Goal: Task Accomplishment & Management: Complete application form

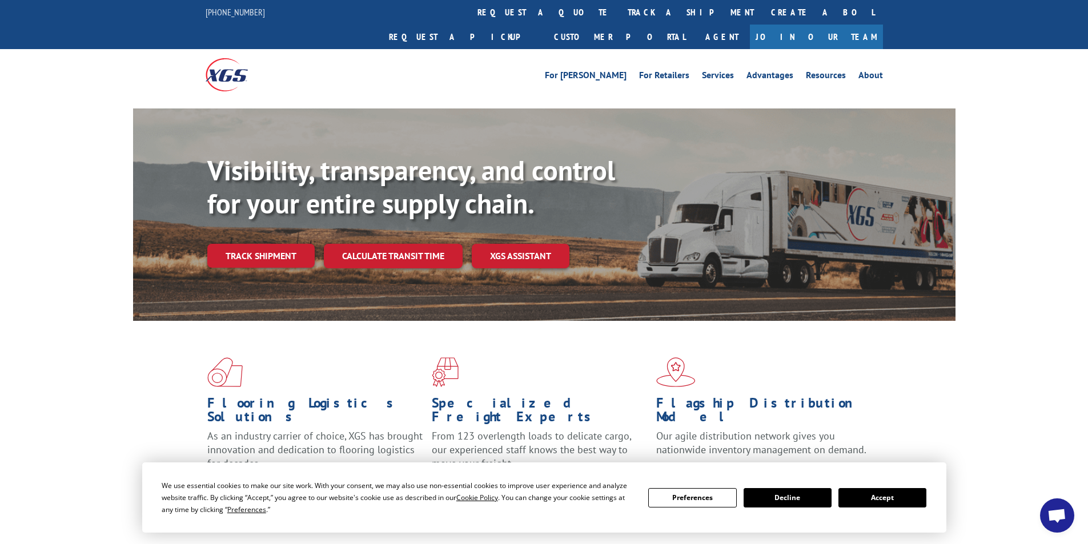
click at [884, 497] on button "Accept" at bounding box center [882, 497] width 88 height 19
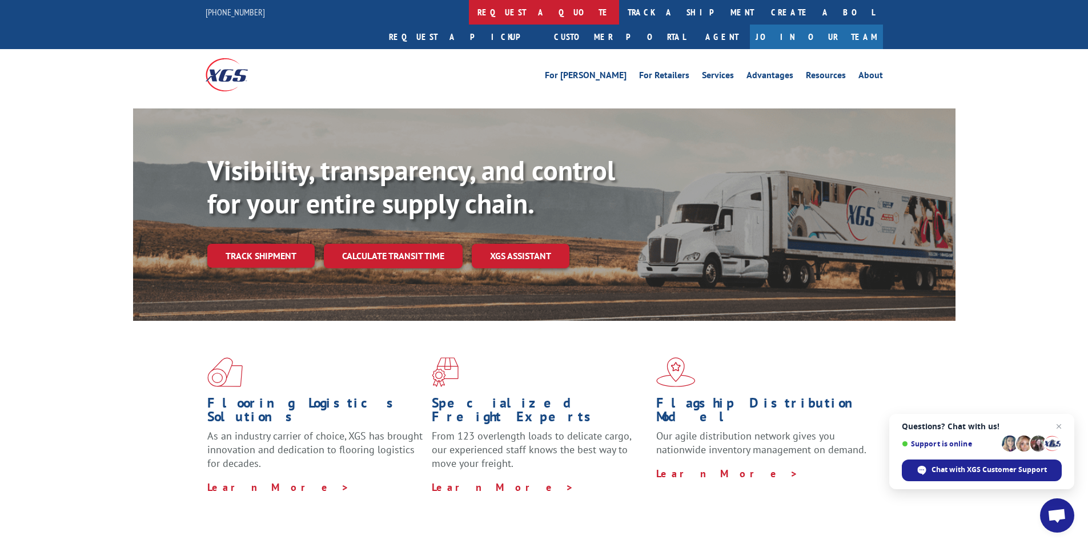
click at [469, 11] on link "request a quote" at bounding box center [544, 12] width 150 height 25
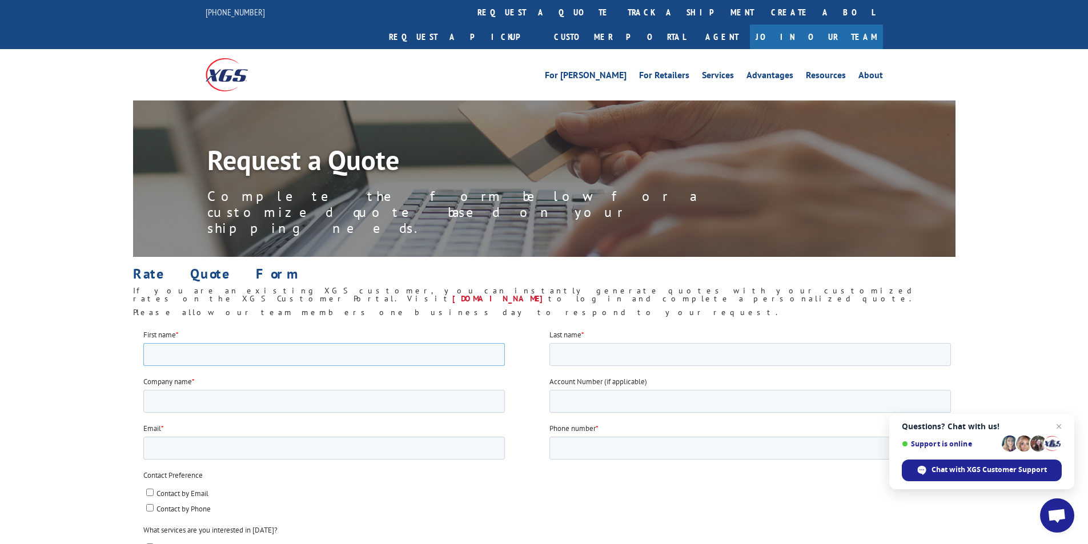
click at [224, 352] on input "First name *" at bounding box center [324, 354] width 362 height 23
type input "[PERSON_NAME]"
click at [597, 357] on input "Last name *" at bounding box center [749, 354] width 401 height 23
type input "Halingstad"
click at [259, 403] on input "Company name *" at bounding box center [324, 400] width 362 height 23
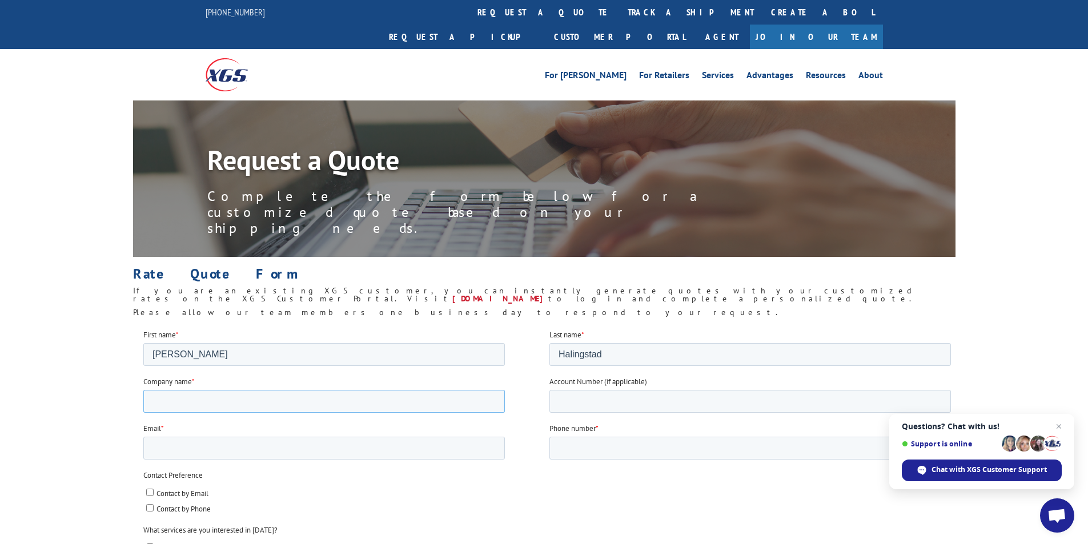
type input "Contract Furnishings Mart"
click at [593, 449] on input "Phone number *" at bounding box center [749, 447] width 401 height 23
type input "[PHONE_NUMBER]"
click at [341, 438] on input "Email *" at bounding box center [324, 447] width 362 height 23
type input "[PERSON_NAME][EMAIL_ADDRESS][PERSON_NAME][DOMAIN_NAME]"
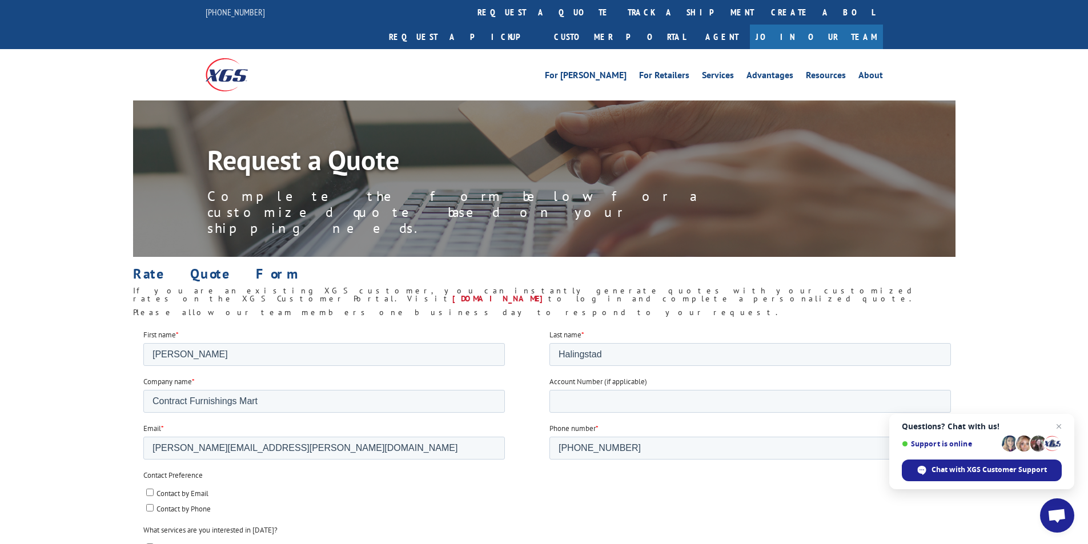
click at [327, 481] on div "Contact Preference Contact by Email Contact by Phone" at bounding box center [549, 491] width 812 height 45
click at [146, 493] on input "Contact by Email" at bounding box center [149, 491] width 7 height 7
checkbox input "true"
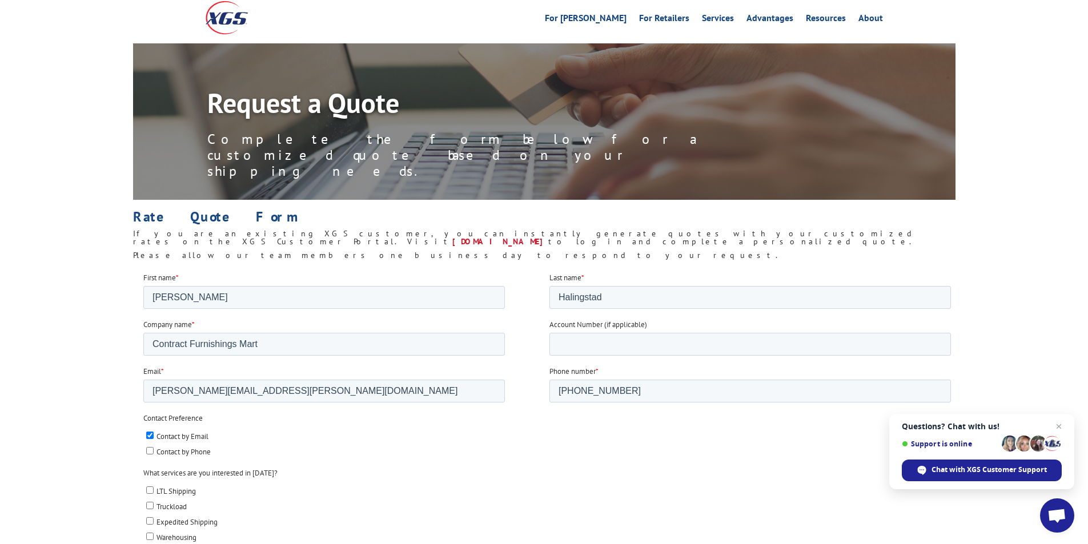
scroll to position [114, 0]
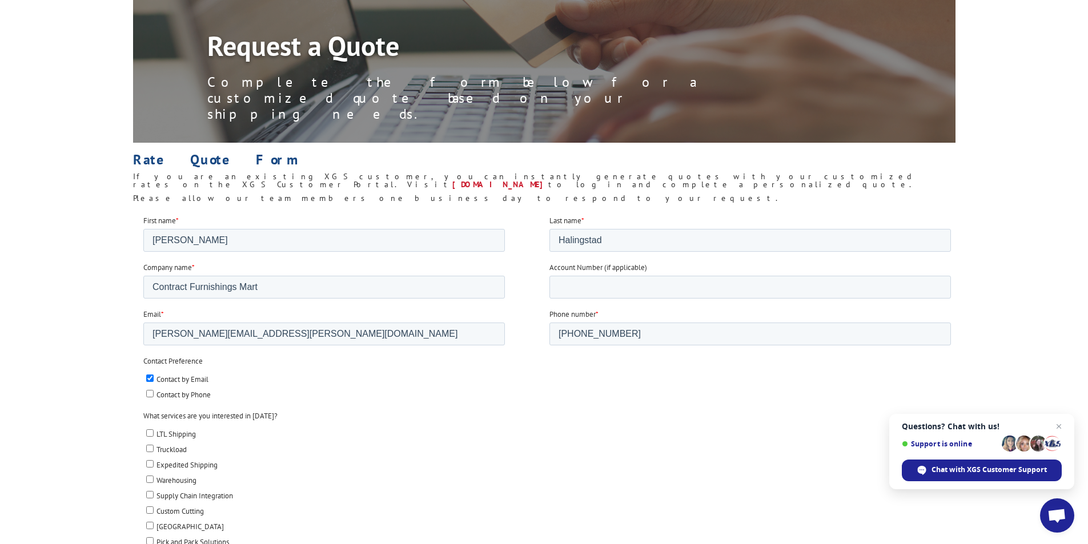
click at [150, 432] on input "LTL Shipping" at bounding box center [149, 432] width 7 height 7
checkbox input "true"
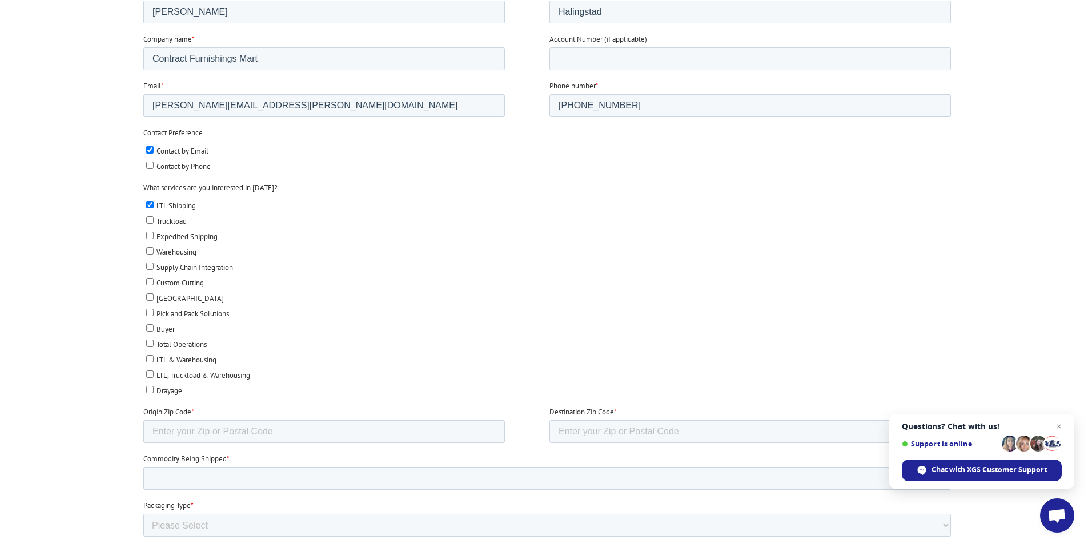
scroll to position [400, 0]
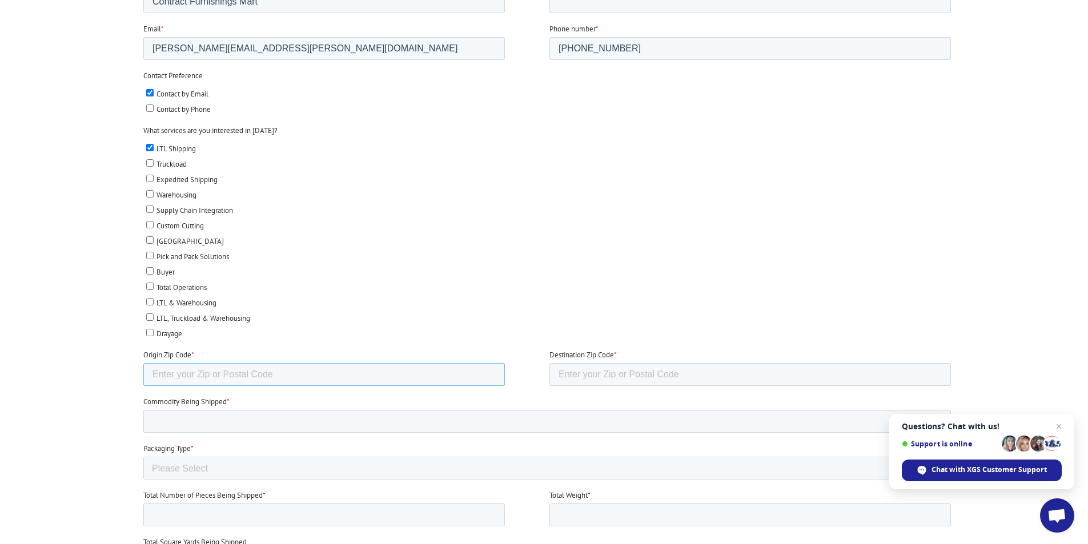
click at [236, 376] on input "Origin Zip Code *" at bounding box center [324, 374] width 362 height 23
type input "30240"
click at [633, 376] on input "Destination Zip Code *" at bounding box center [749, 374] width 401 height 23
type input "98032"
click at [248, 422] on input "Commodity Being Shipped *" at bounding box center [547, 421] width 808 height 23
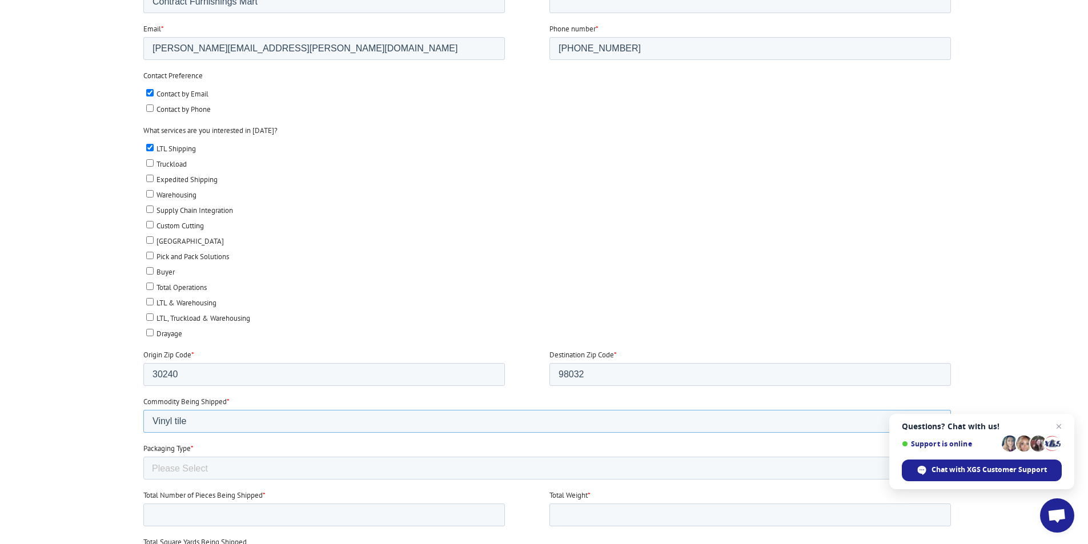
type input "Vinyl tile"
click at [274, 467] on select "Please Select Rolled Goods Palletized" at bounding box center [547, 468] width 808 height 23
select select "Pallets (40"x48")"
click at [143, 480] on select "Please Select Rolled Goods Palletized" at bounding box center [547, 468] width 808 height 23
click at [286, 512] on input "Total Number of Pieces Being Shipped *" at bounding box center [324, 515] width 362 height 23
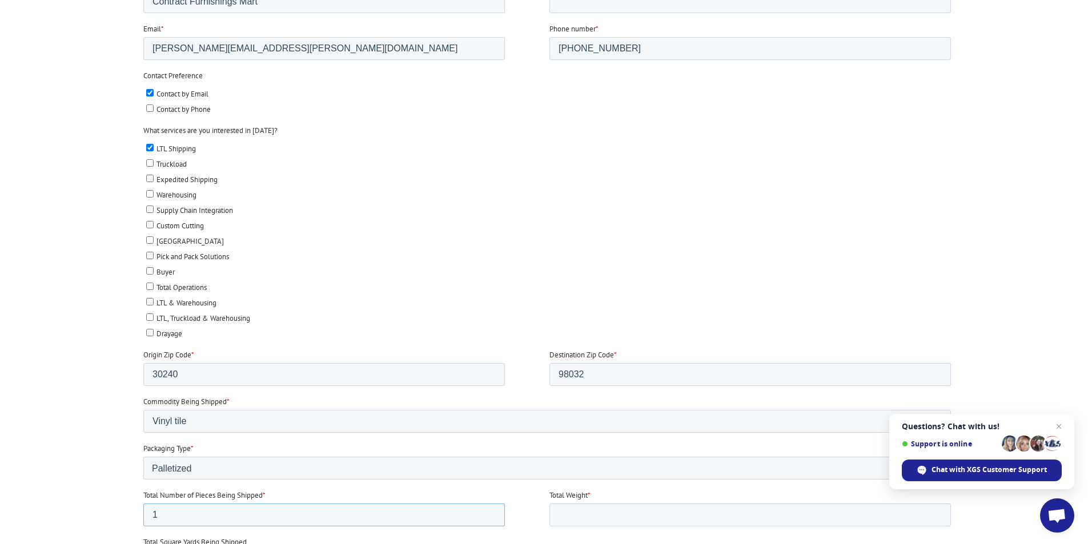
type input "1"
click at [639, 515] on input "Total Weight *" at bounding box center [749, 515] width 401 height 23
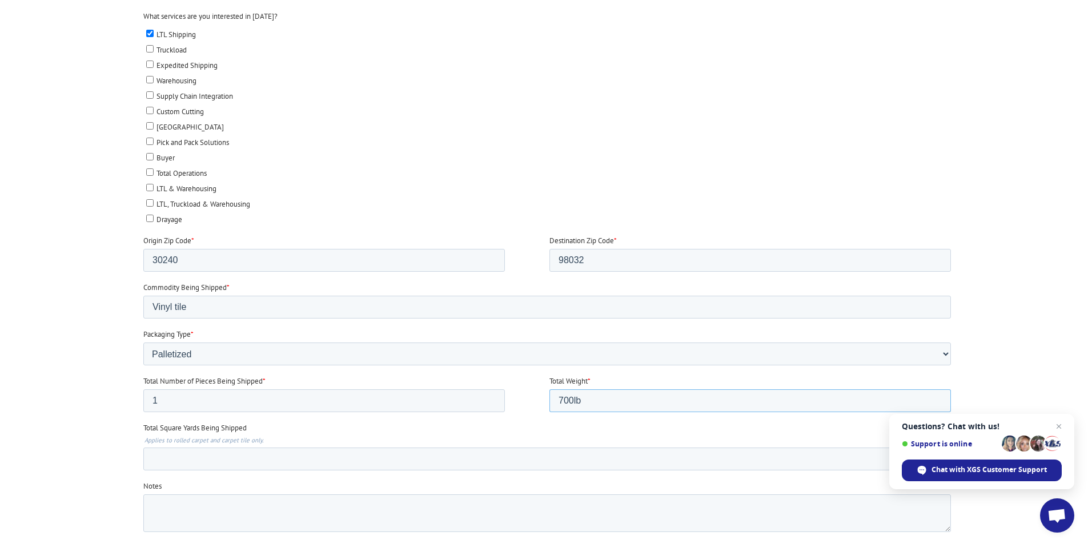
type input "700lb"
click at [259, 457] on input "Total Square Yards Being Shipped" at bounding box center [547, 459] width 808 height 23
click at [239, 505] on textarea "Notes" at bounding box center [547, 514] width 808 height 38
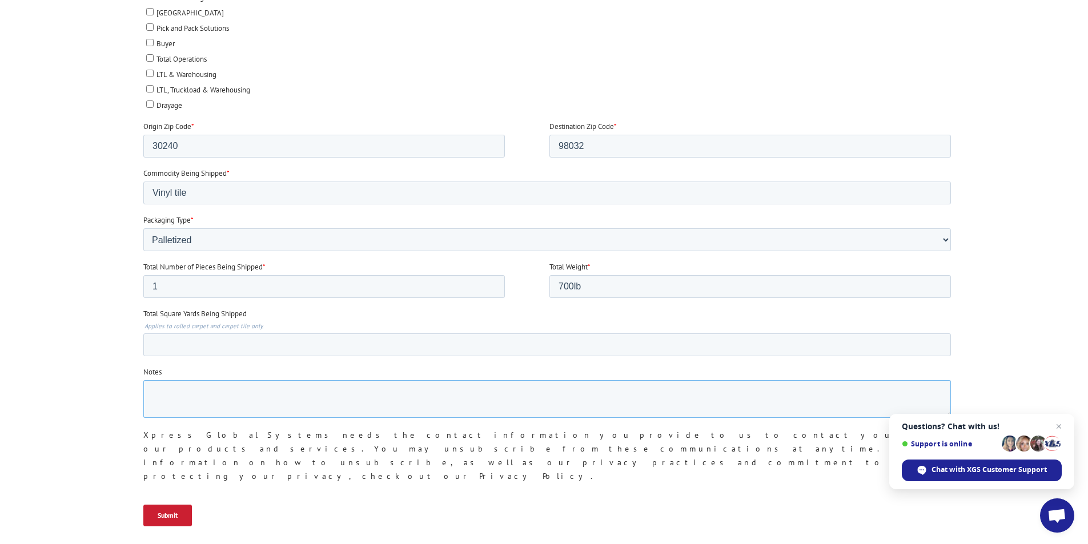
scroll to position [685, 0]
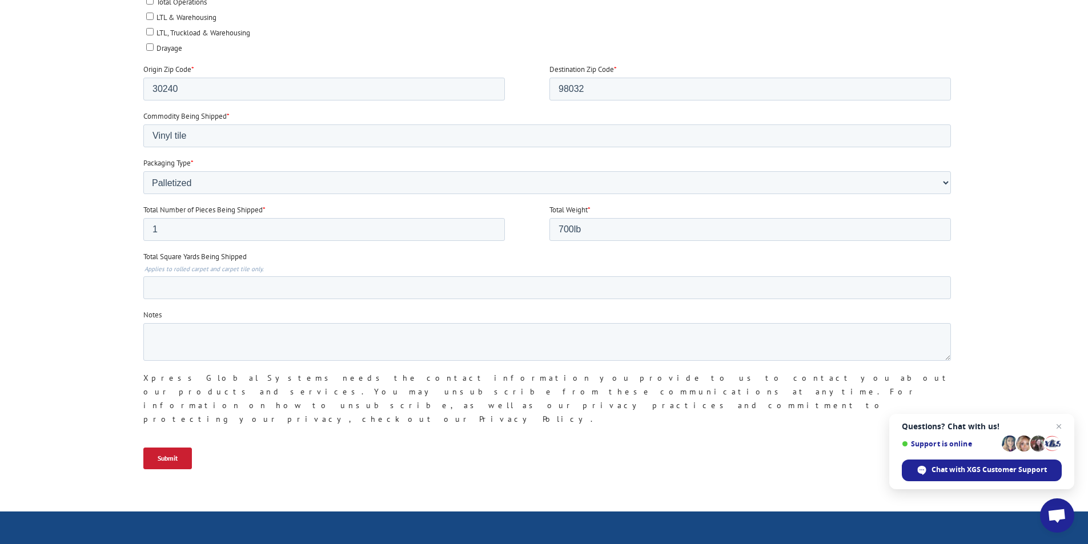
click at [172, 448] on input "Submit" at bounding box center [167, 459] width 49 height 22
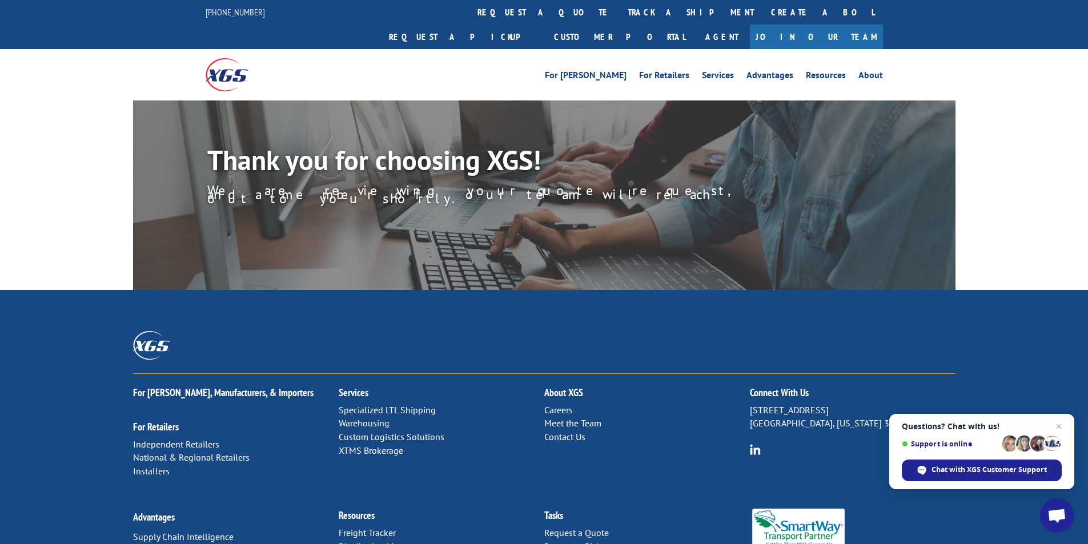
scroll to position [107, 0]
